Goal: Use online tool/utility

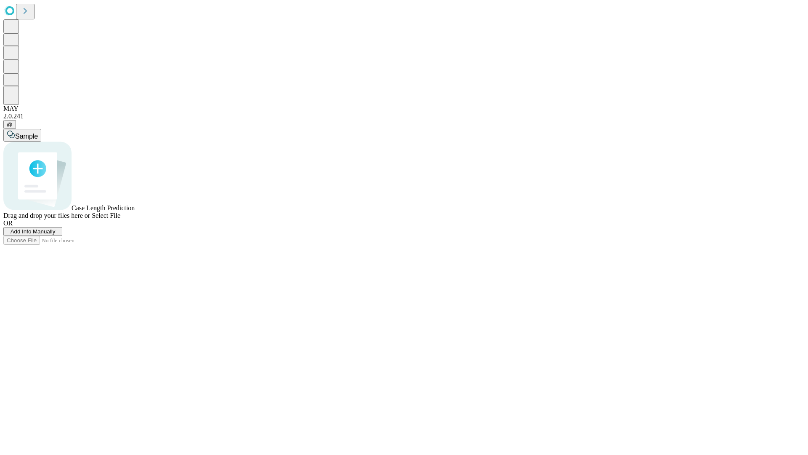
click at [120, 219] on span "Select File" at bounding box center [106, 215] width 29 height 7
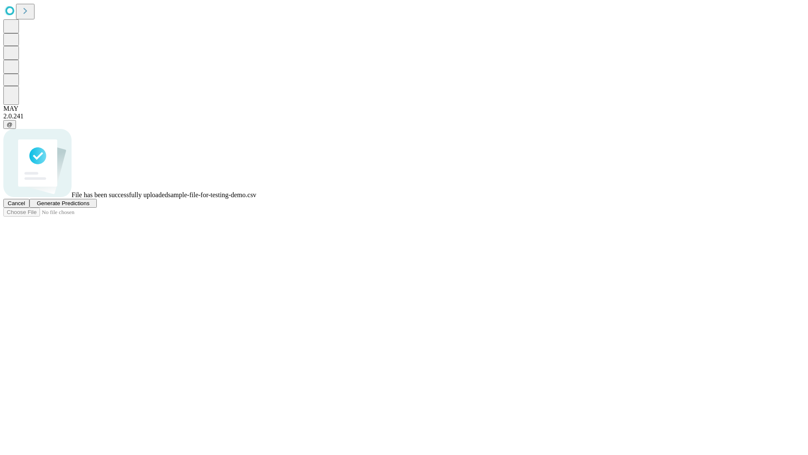
click at [89, 206] on span "Generate Predictions" at bounding box center [63, 203] width 53 height 6
